Goal: Information Seeking & Learning: Learn about a topic

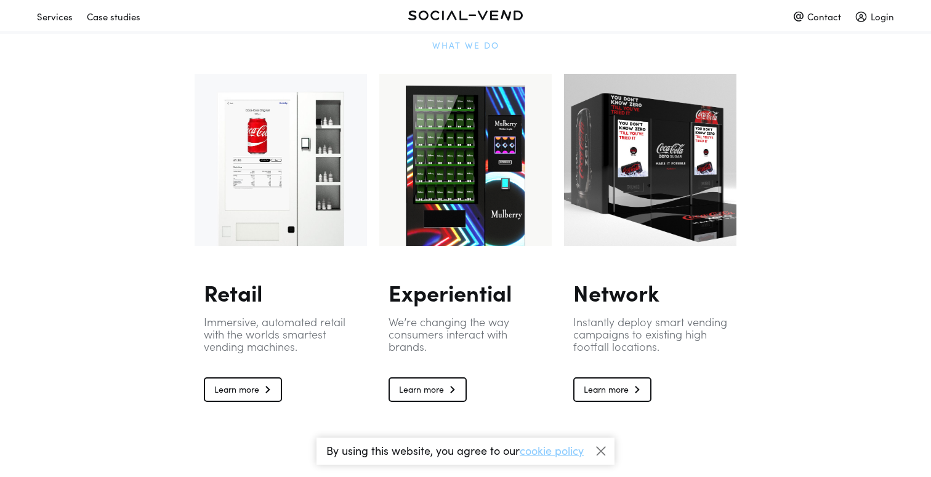
scroll to position [715, 0]
click at [458, 223] on div at bounding box center [465, 161] width 172 height 172
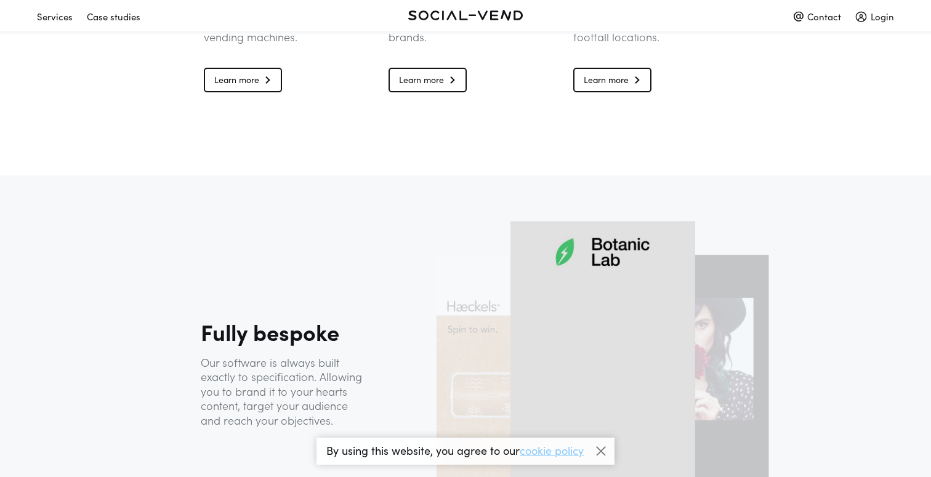
scroll to position [854, 0]
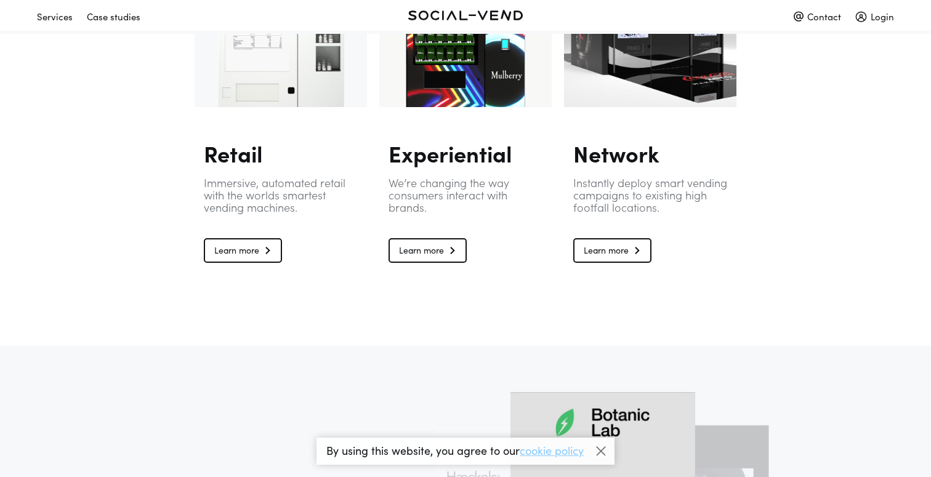
click at [593, 249] on link "Learn more" at bounding box center [613, 250] width 78 height 25
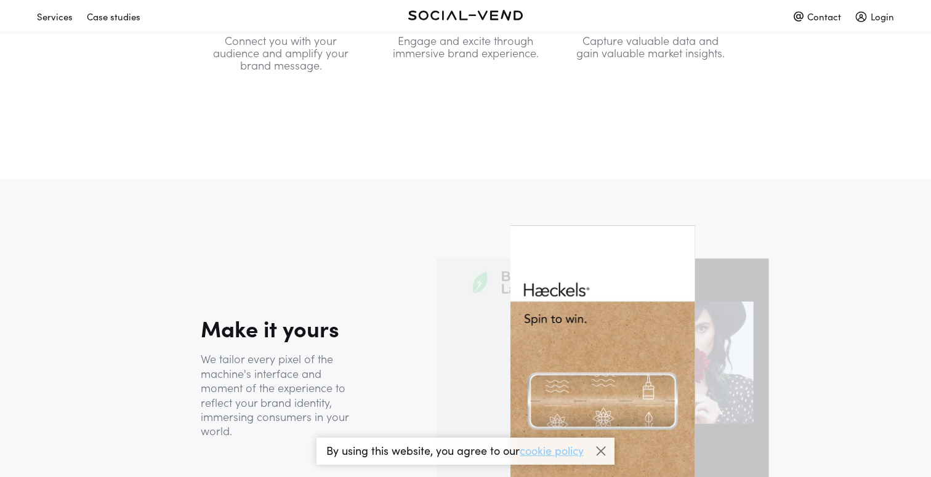
scroll to position [771, 0]
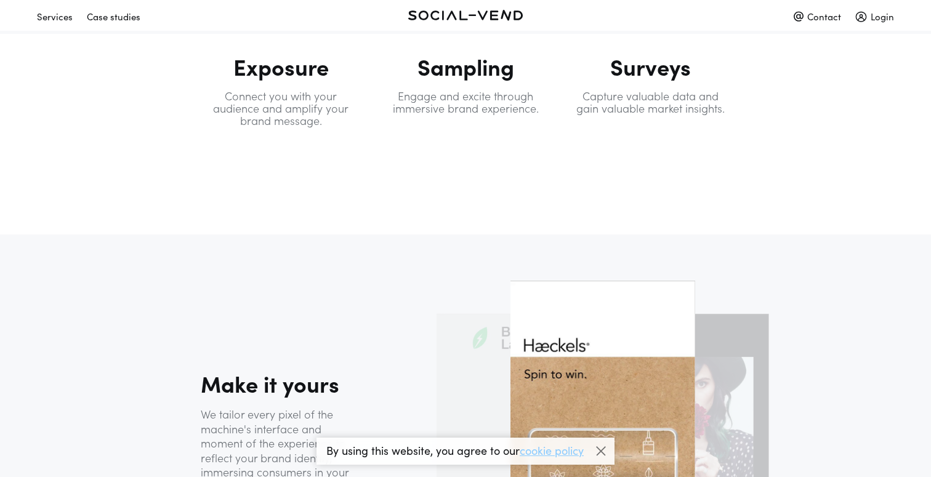
click at [126, 18] on div "Case studies" at bounding box center [114, 17] width 54 height 22
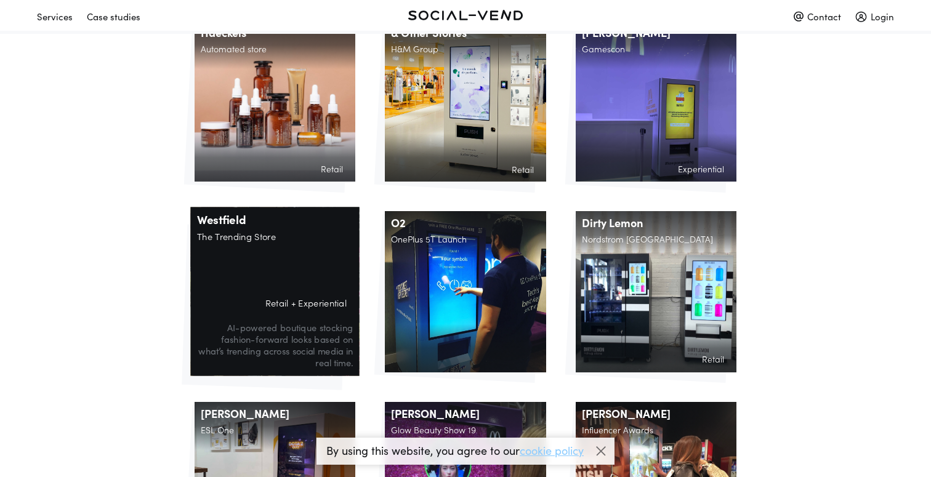
scroll to position [256, 0]
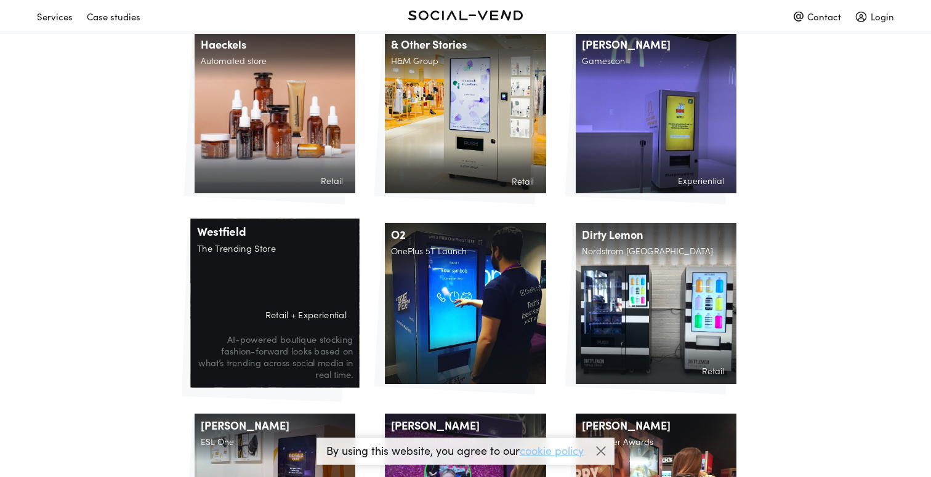
click at [319, 244] on h2 "The Trending Store" at bounding box center [274, 251] width 169 height 15
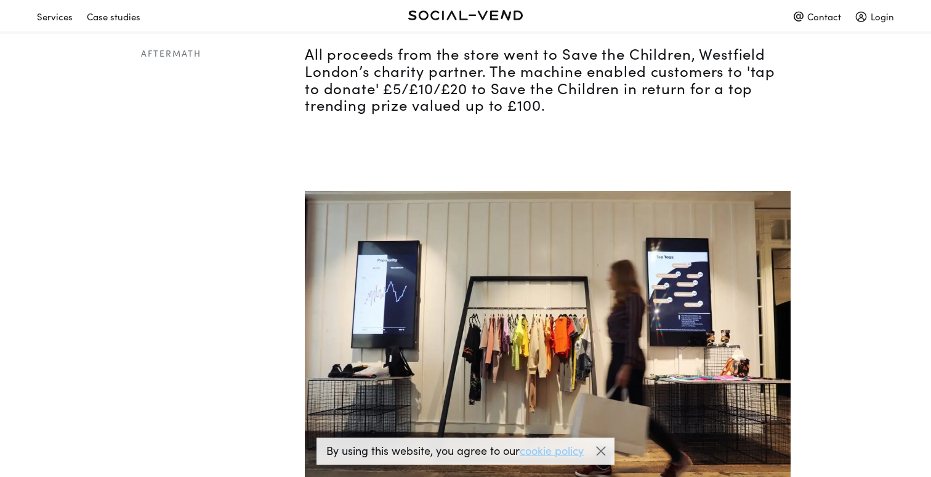
scroll to position [1635, 0]
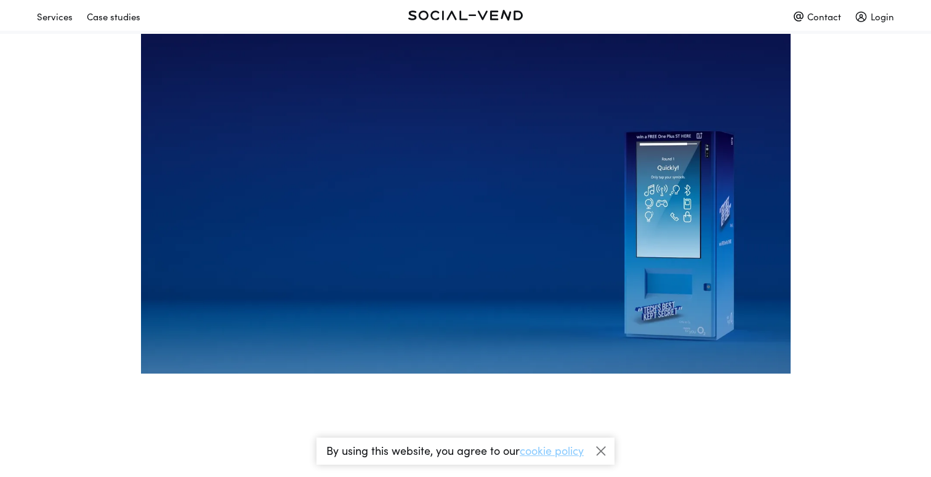
scroll to position [156, 0]
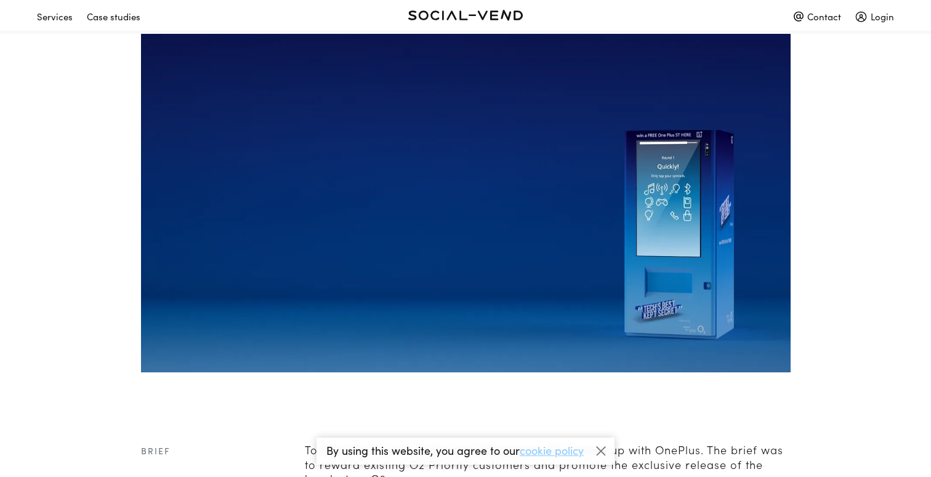
click at [659, 236] on img at bounding box center [466, 189] width 650 height 365
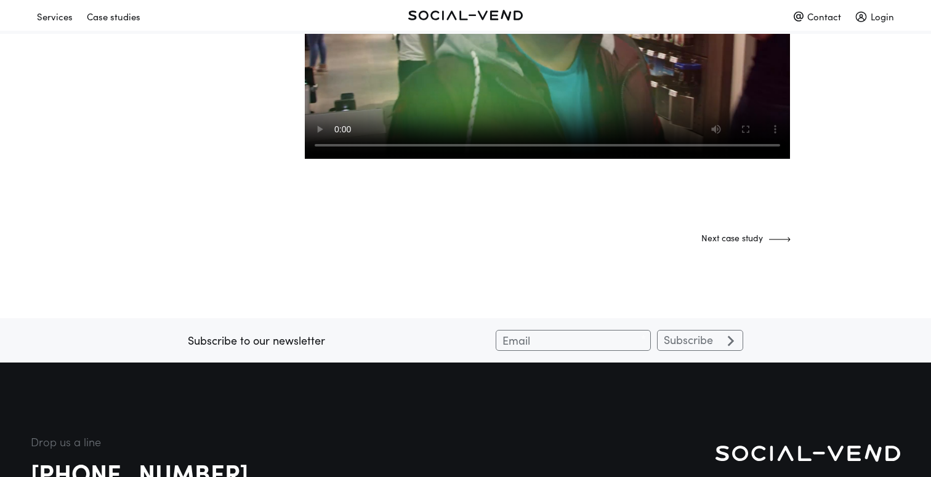
scroll to position [1854, 0]
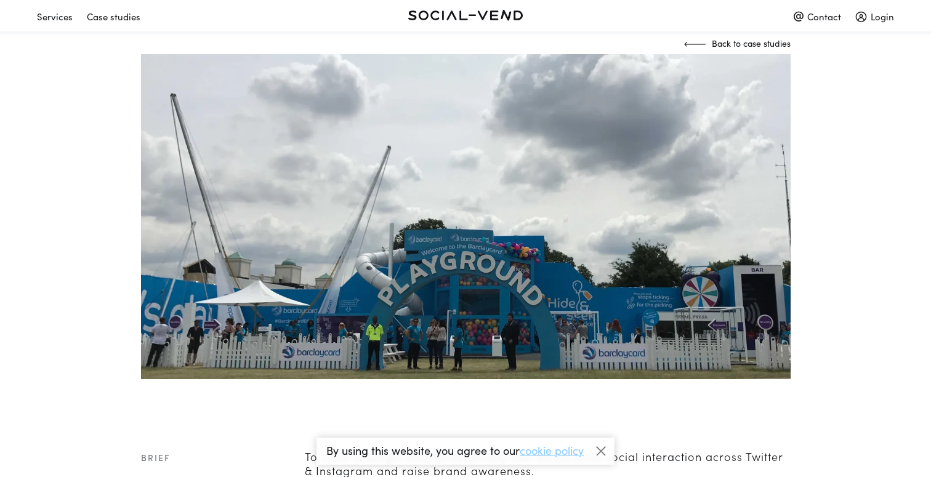
scroll to position [193, 0]
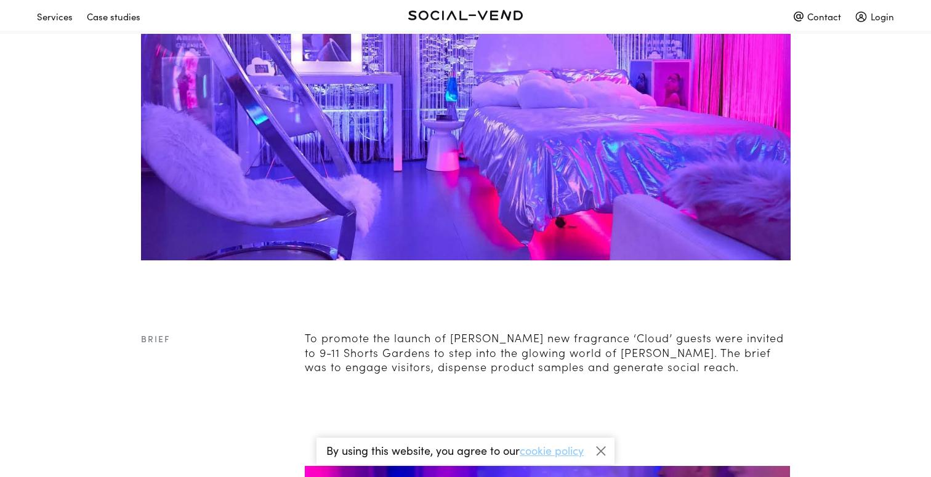
scroll to position [180, 0]
